Goal: Task Accomplishment & Management: Manage account settings

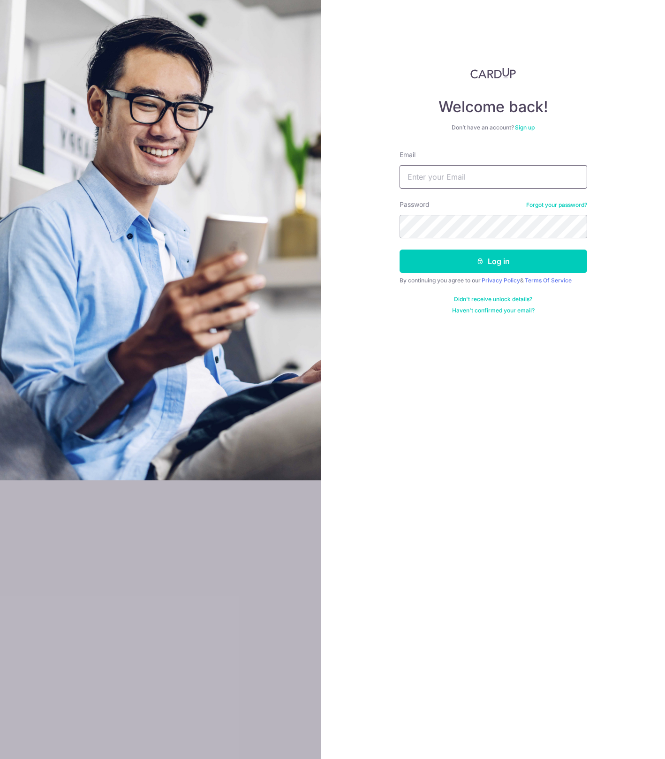
click at [464, 173] on input "Email" at bounding box center [494, 176] width 188 height 23
click at [431, 178] on input "Email" at bounding box center [494, 176] width 188 height 23
click at [474, 178] on input "Email" at bounding box center [494, 176] width 188 height 23
click at [556, 413] on div "Welcome back! Don’t have an account? Sign up Email Password Forgot your passwor…" at bounding box center [493, 379] width 344 height 759
click at [424, 179] on input "Email" at bounding box center [494, 176] width 188 height 23
